Goal: Task Accomplishment & Management: Use online tool/utility

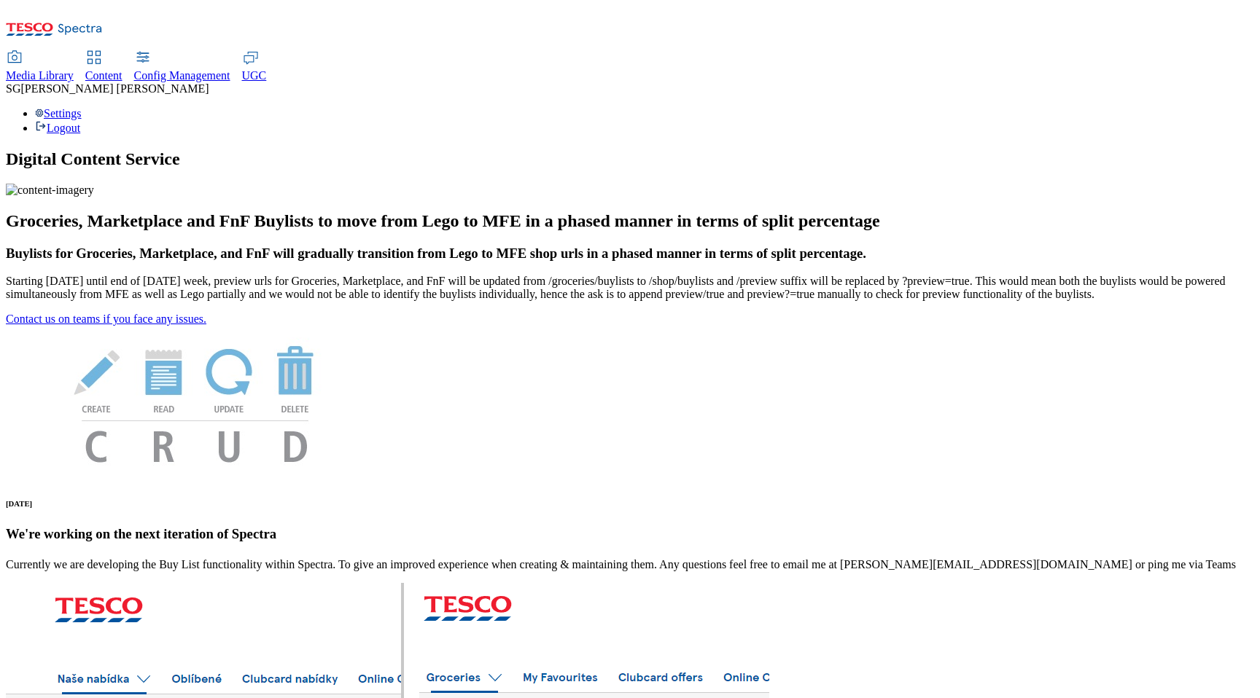
click at [122, 69] on span "Content" at bounding box center [103, 75] width 37 height 12
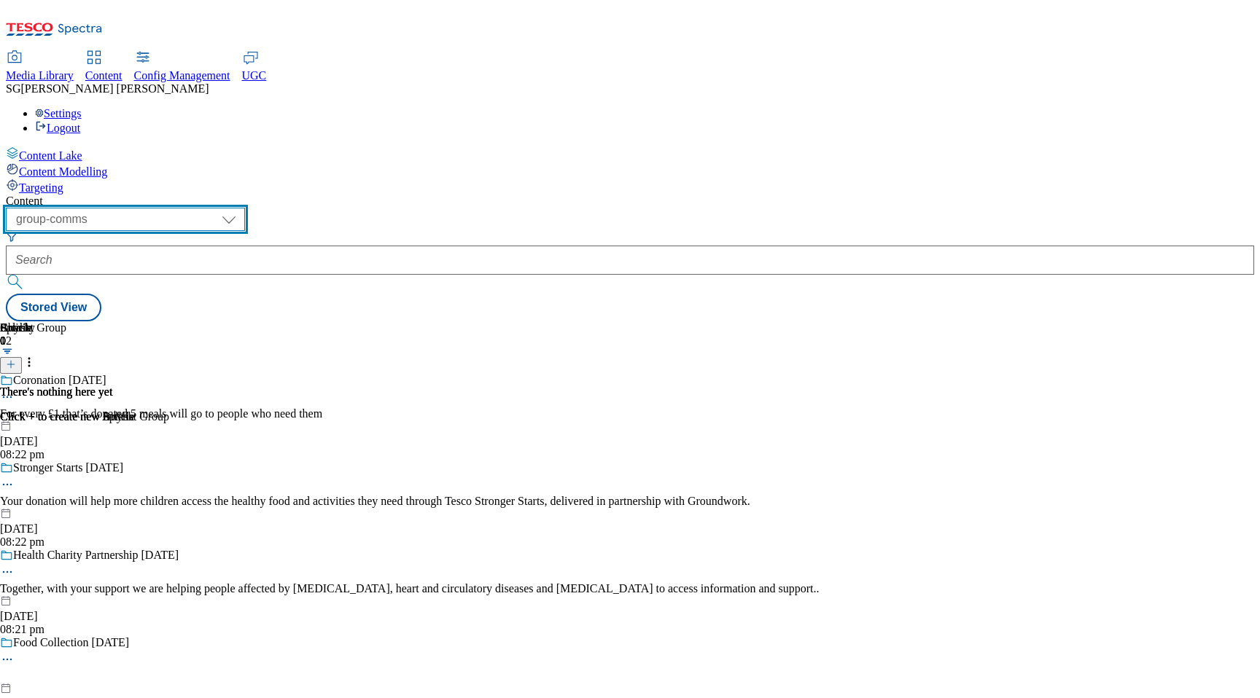
click at [245, 208] on select "dotcom-cz dotcom-hu dotcom-sk fnf-uk ghs-roi ghs-uk group-comms ighs-cz ighs-hu…" at bounding box center [125, 219] width 239 height 23
select select "dotcom-cz"
click at [190, 208] on select "dotcom-cz dotcom-hu dotcom-sk fnf-uk ghs-roi ghs-uk group-comms ighs-cz ighs-hu…" at bounding box center [125, 219] width 239 height 23
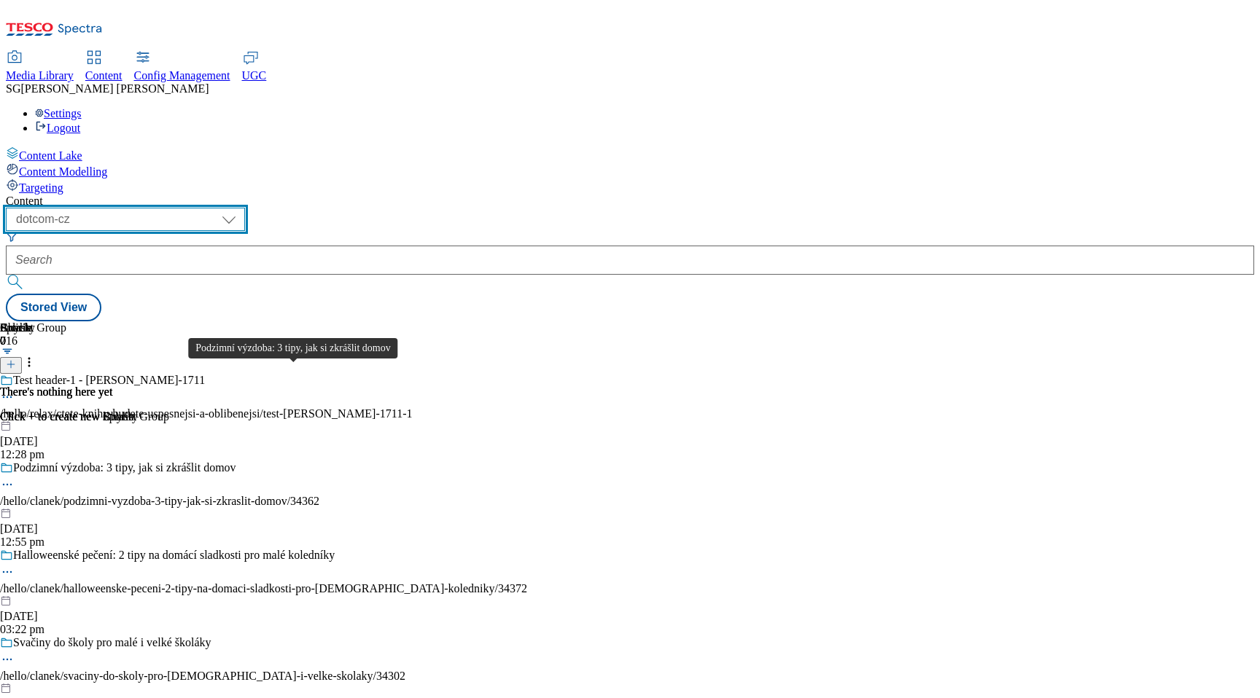
scroll to position [50, 0]
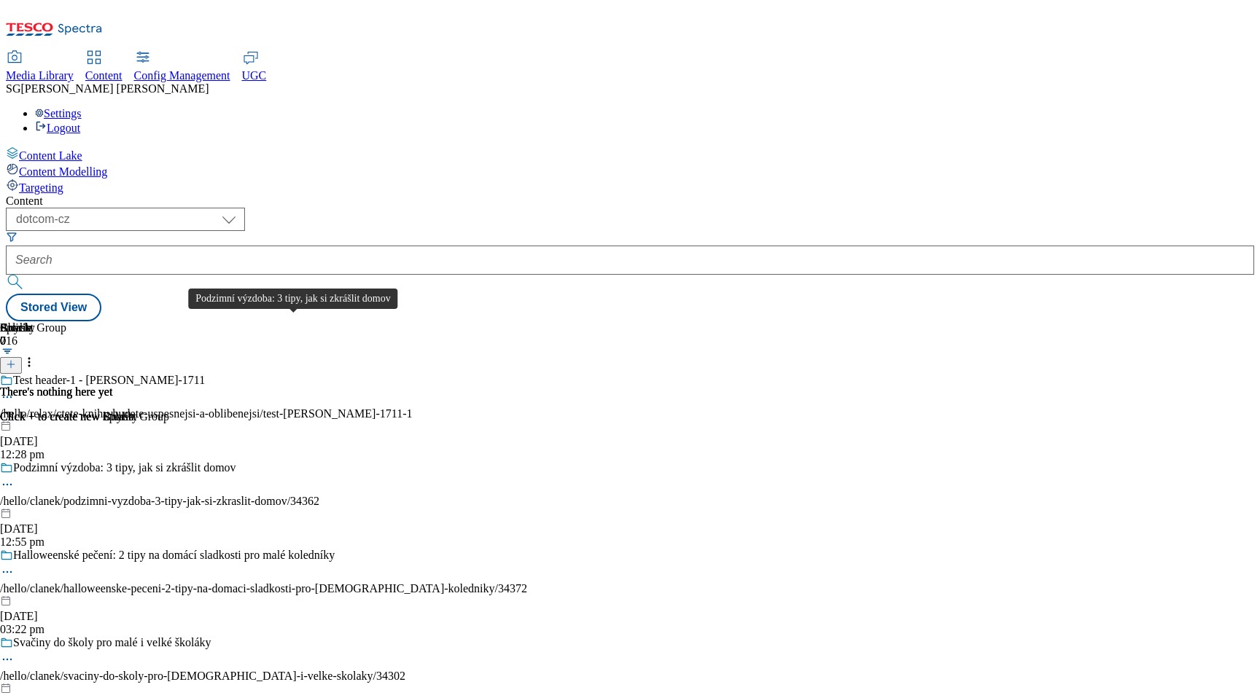
click at [236, 462] on span "Podzimní výzdoba: 3 tipy, jak si zkrášlit domov" at bounding box center [124, 470] width 223 height 16
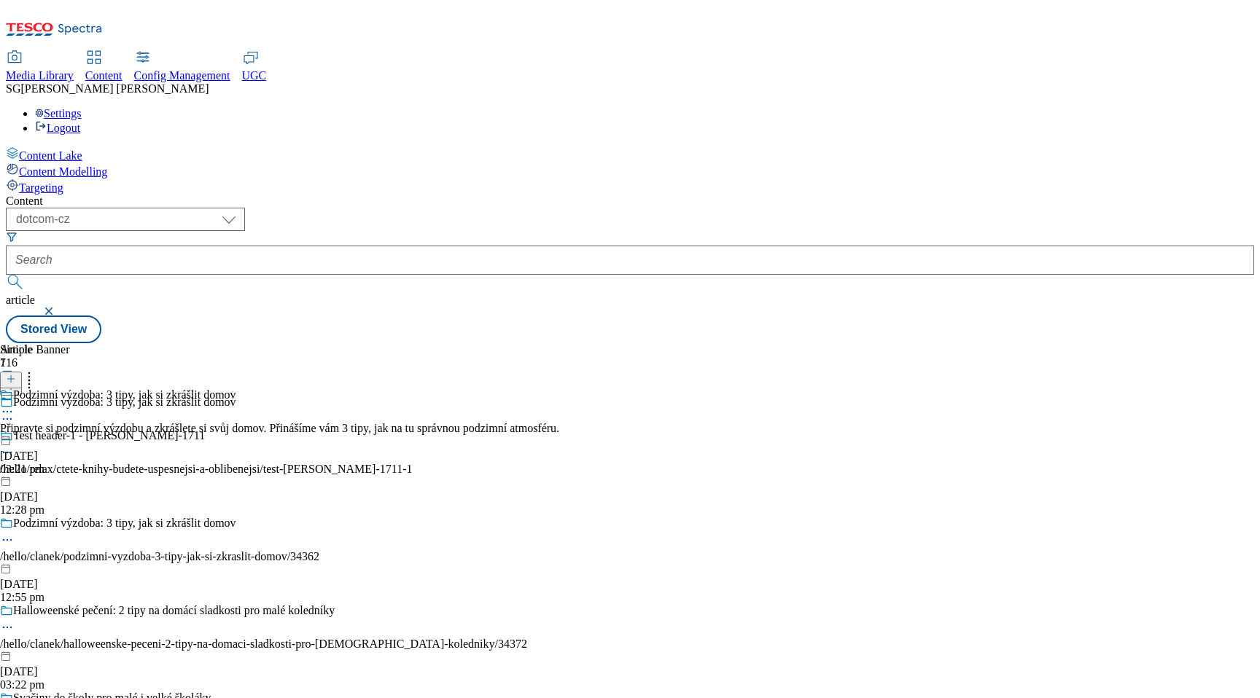
click at [15, 533] on icon at bounding box center [7, 540] width 15 height 15
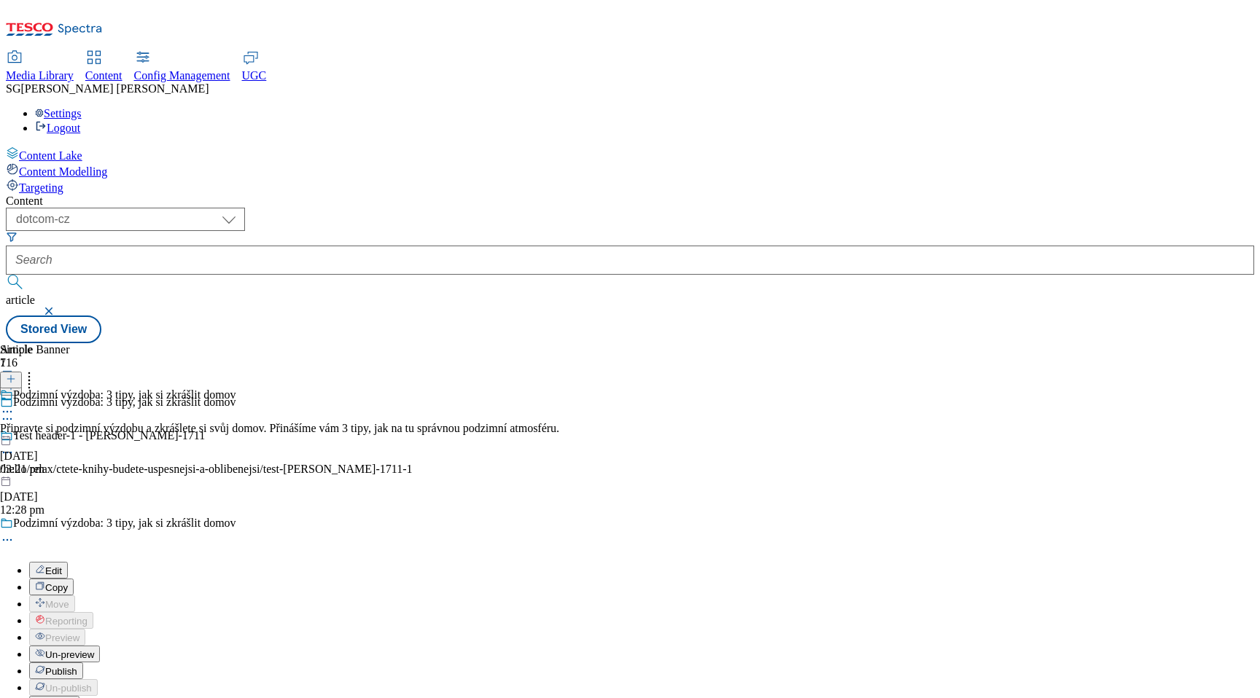
click at [469, 396] on div "Podzimní výzdoba: 3 tipy, jak si zkrášlit domov Připravte si podzimní výzdobu a…" at bounding box center [279, 432] width 559 height 87
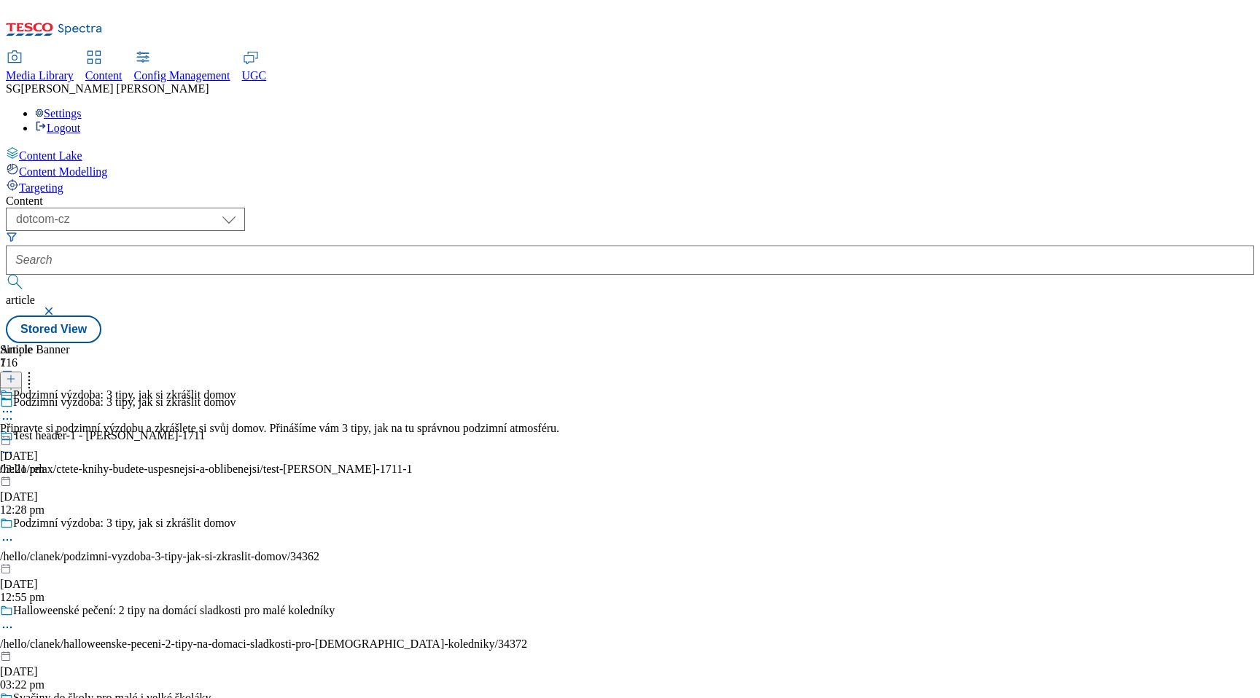
click at [15, 533] on icon at bounding box center [7, 540] width 15 height 15
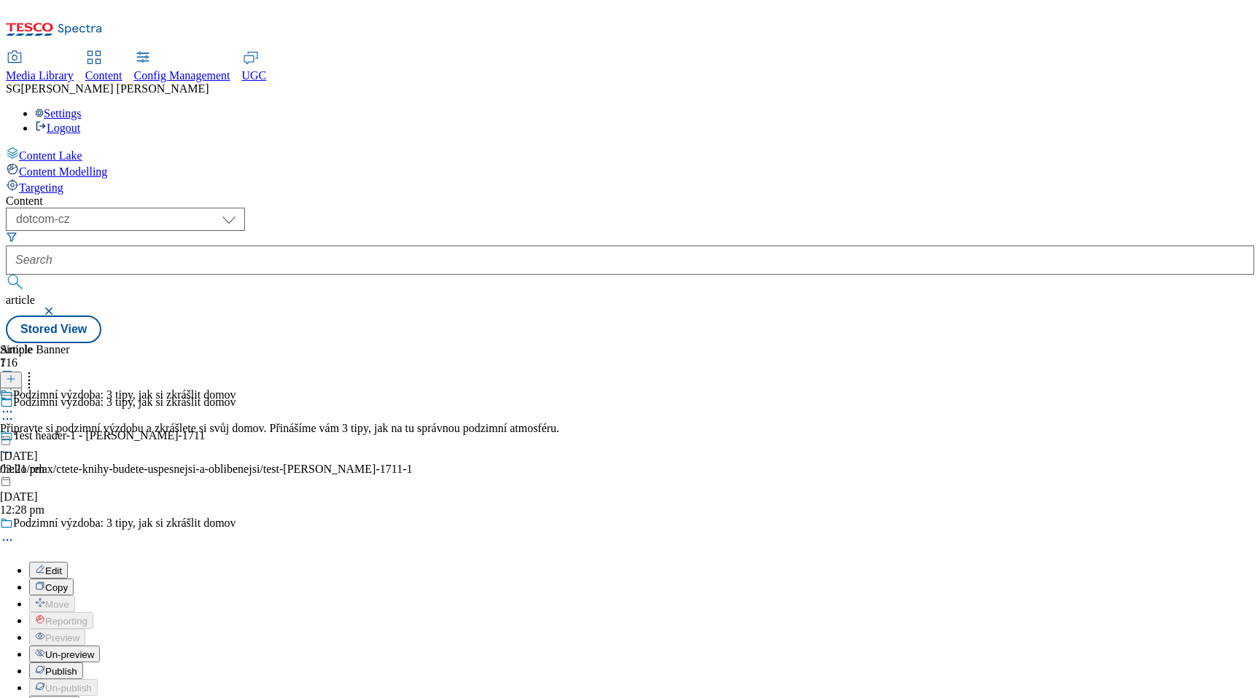
click at [62, 566] on span "Edit" at bounding box center [53, 571] width 17 height 11
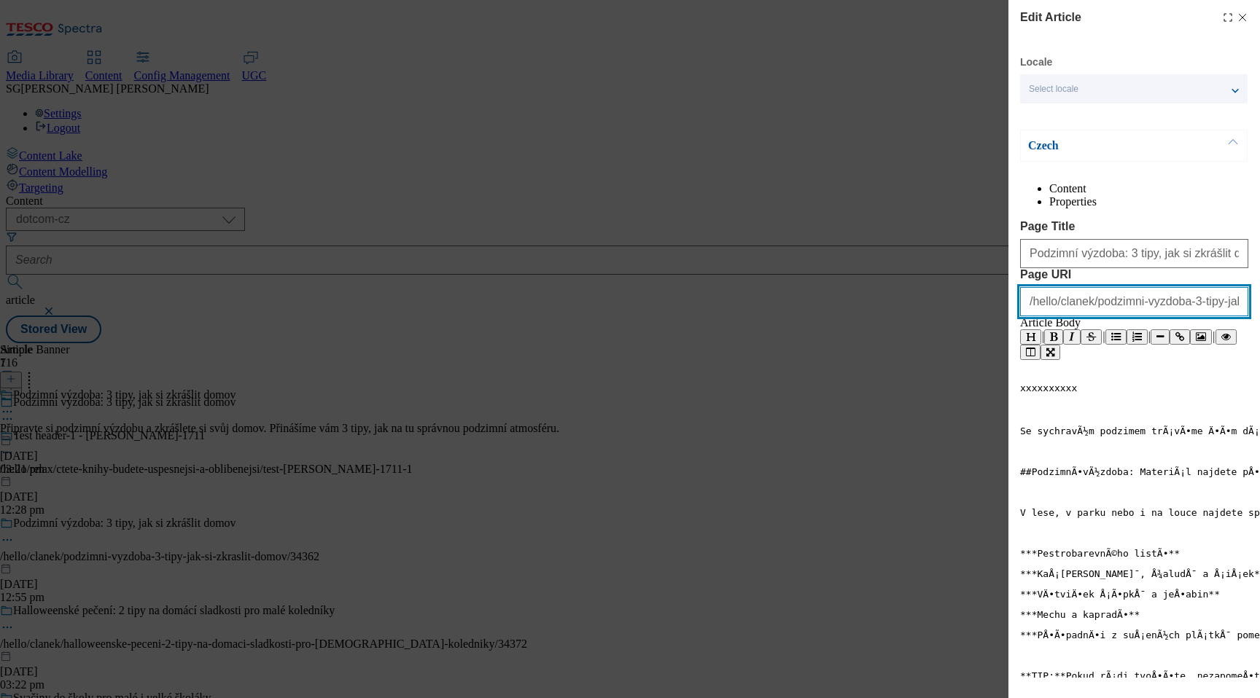
click at [1073, 316] on input "/hello/clanek/podzimni-vyzdoba-3-tipy-jak-si-zkraslit-domov/34362" at bounding box center [1134, 301] width 228 height 29
click at [1243, 15] on icon "Modal" at bounding box center [1243, 18] width 12 height 12
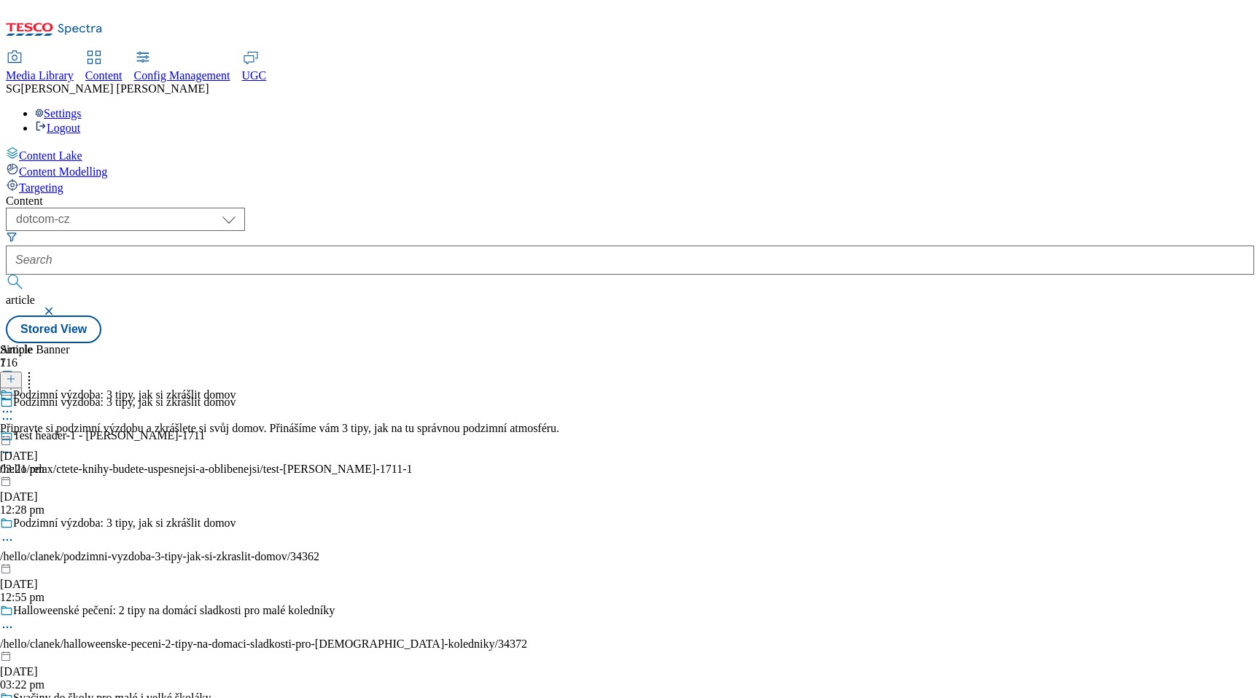
click at [15, 533] on icon at bounding box center [7, 540] width 15 height 15
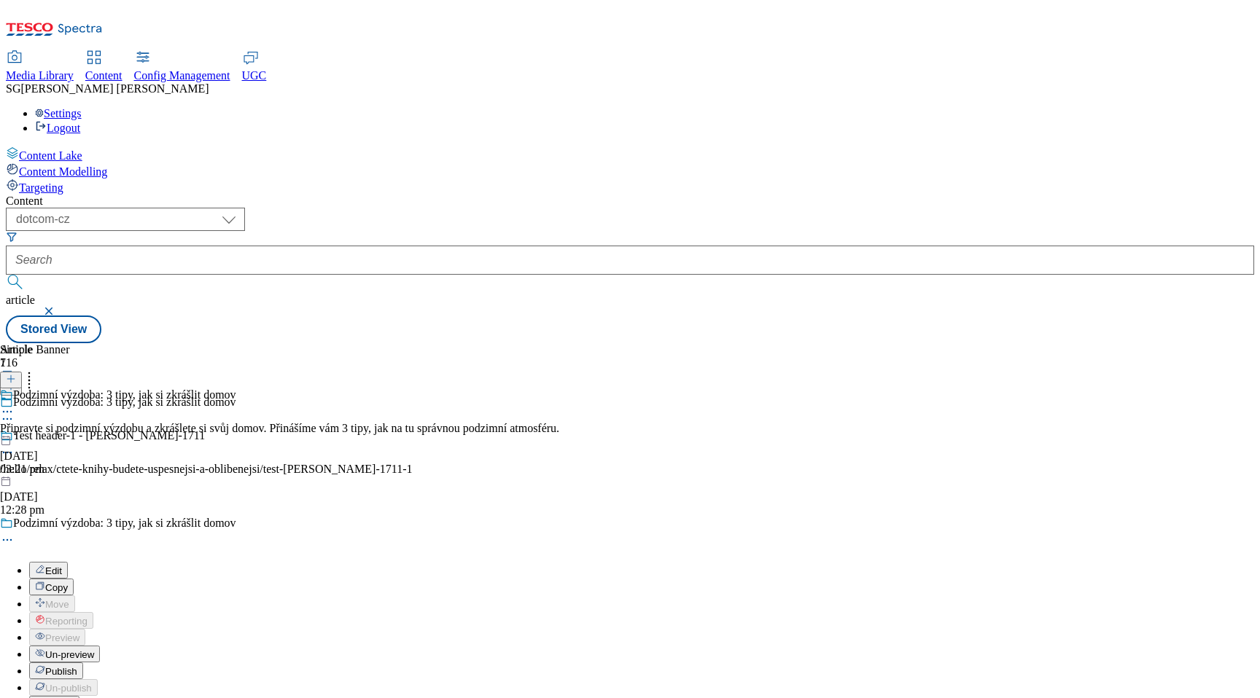
click at [62, 566] on span "Edit" at bounding box center [53, 571] width 17 height 11
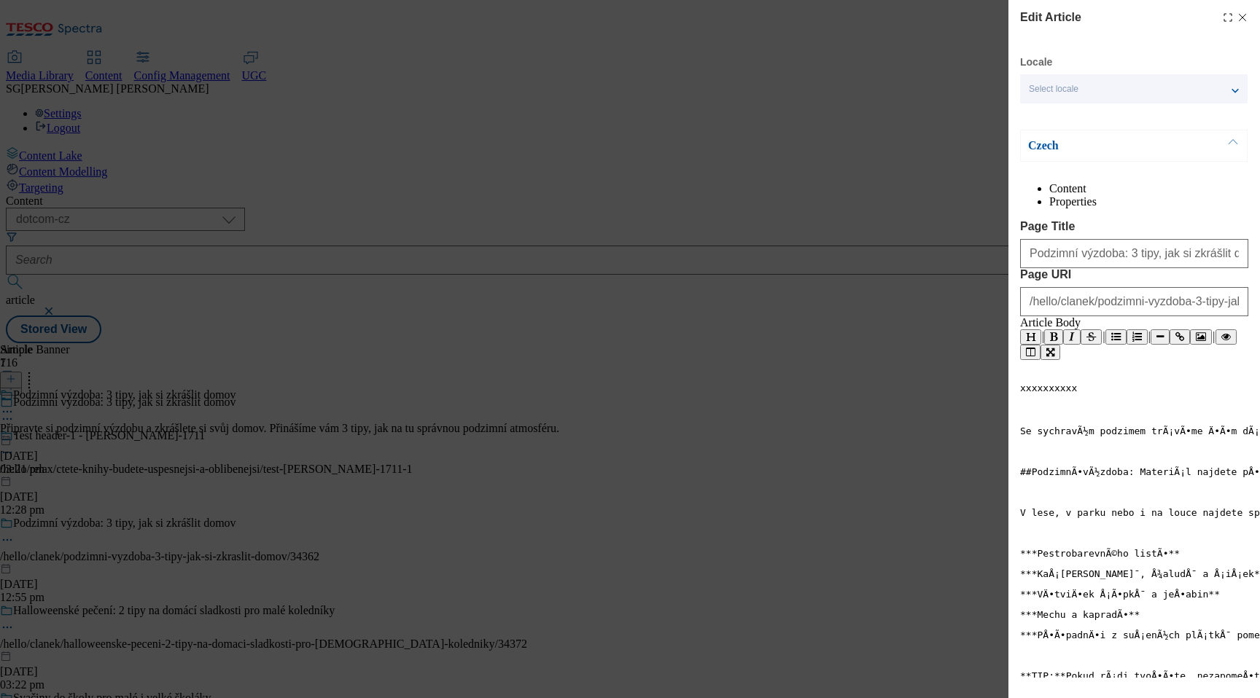
click at [1242, 22] on icon "Modal" at bounding box center [1243, 18] width 12 height 12
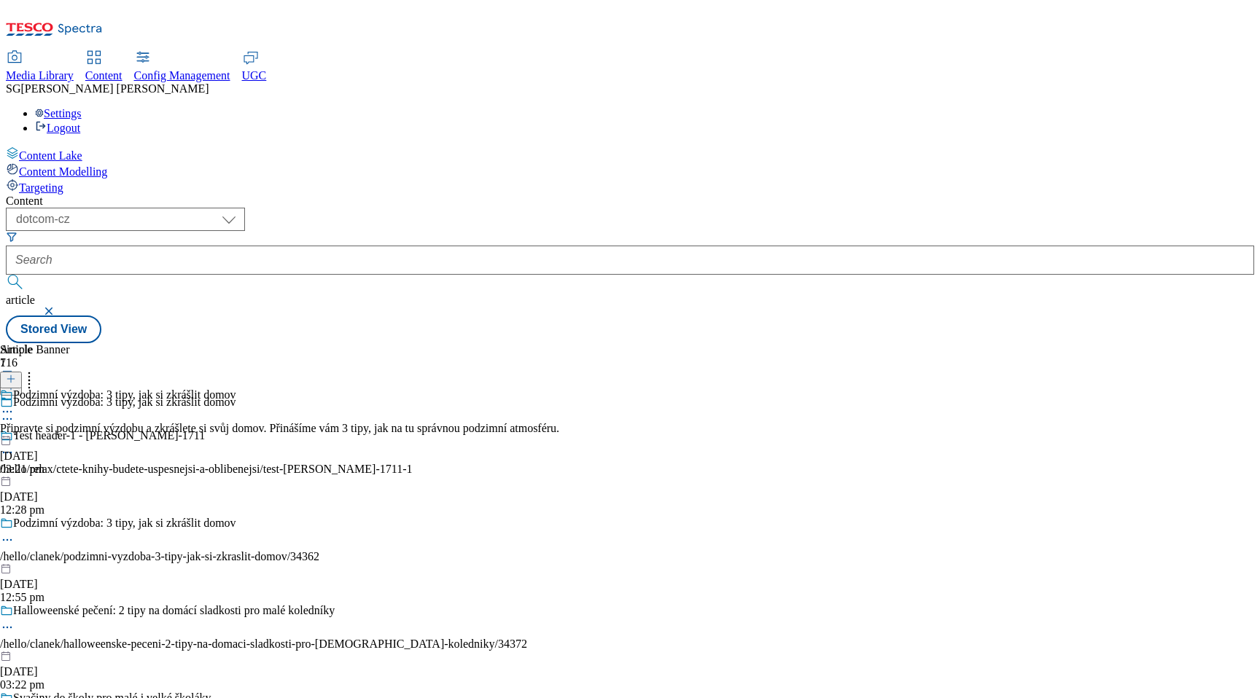
click at [15, 533] on icon at bounding box center [7, 540] width 15 height 15
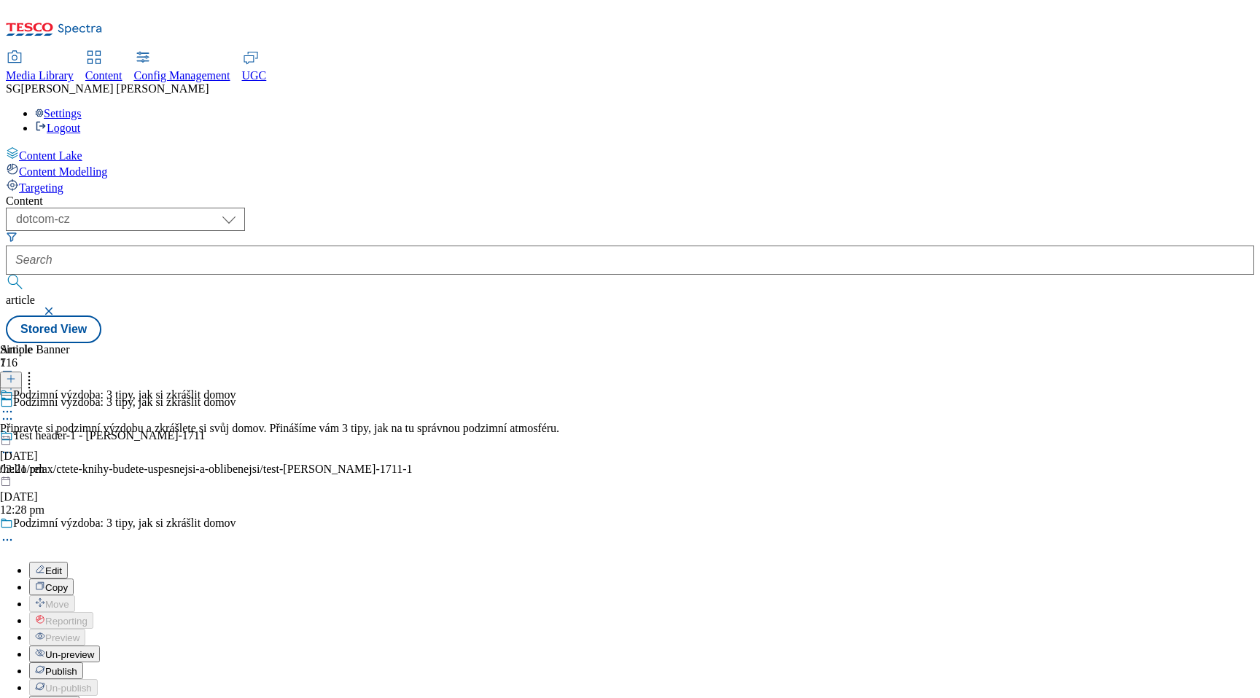
click at [287, 562] on li "Edit" at bounding box center [278, 570] width 498 height 17
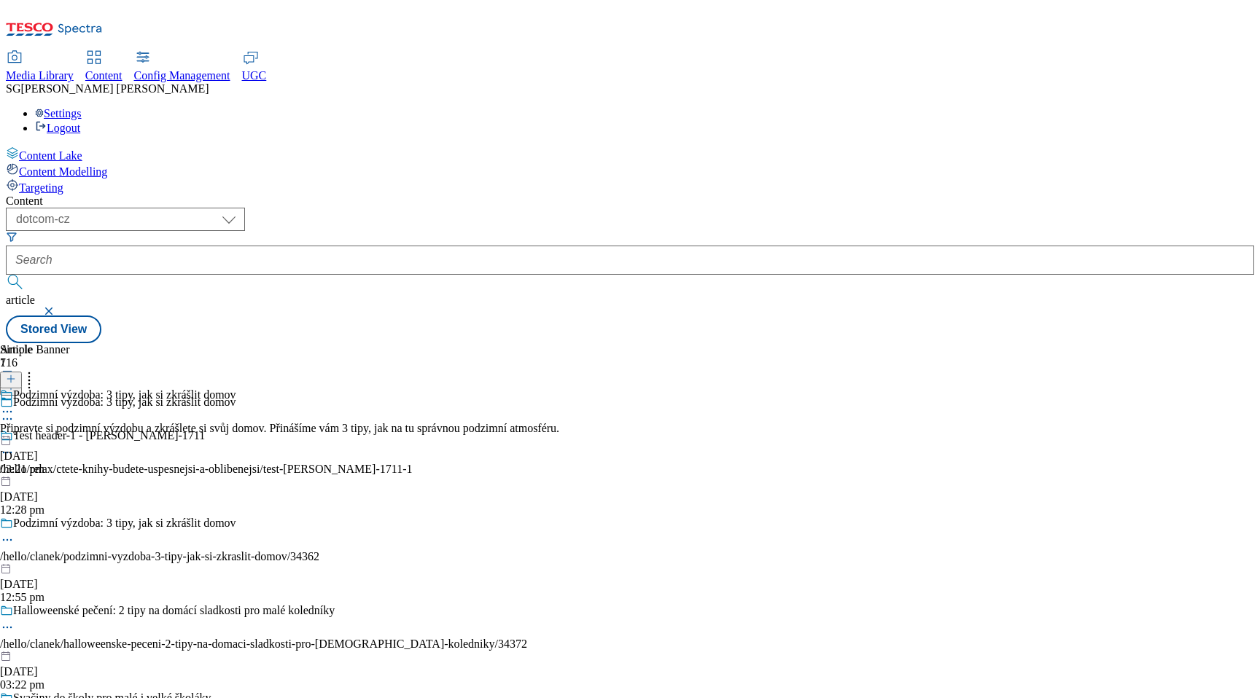
click at [15, 533] on icon at bounding box center [7, 540] width 15 height 15
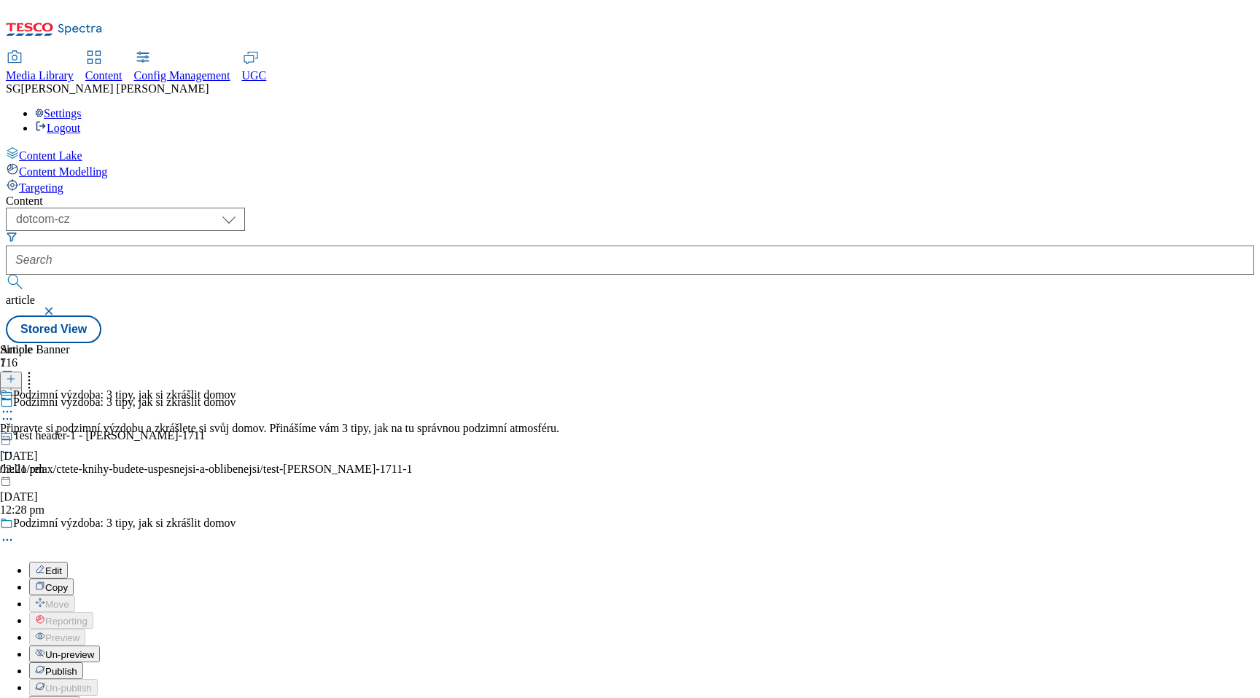
click at [62, 566] on span "Edit" at bounding box center [53, 571] width 17 height 11
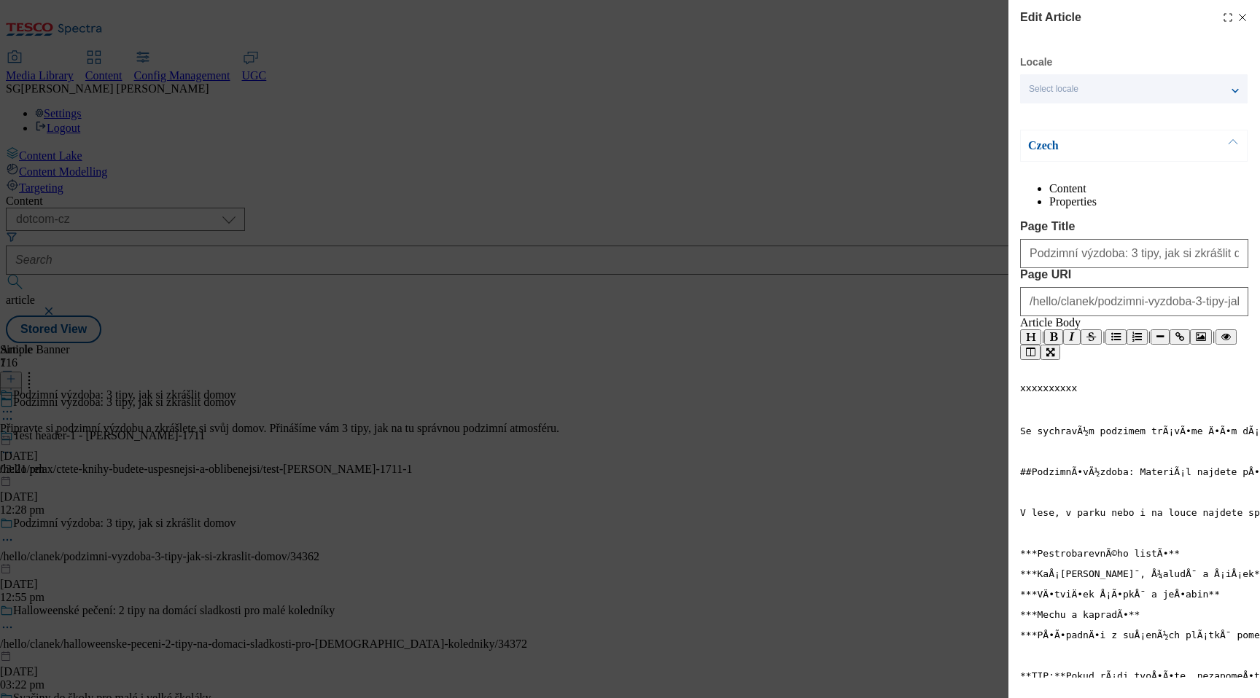
click at [1242, 13] on icon "Modal" at bounding box center [1243, 18] width 12 height 12
